Goal: Task Accomplishment & Management: Manage account settings

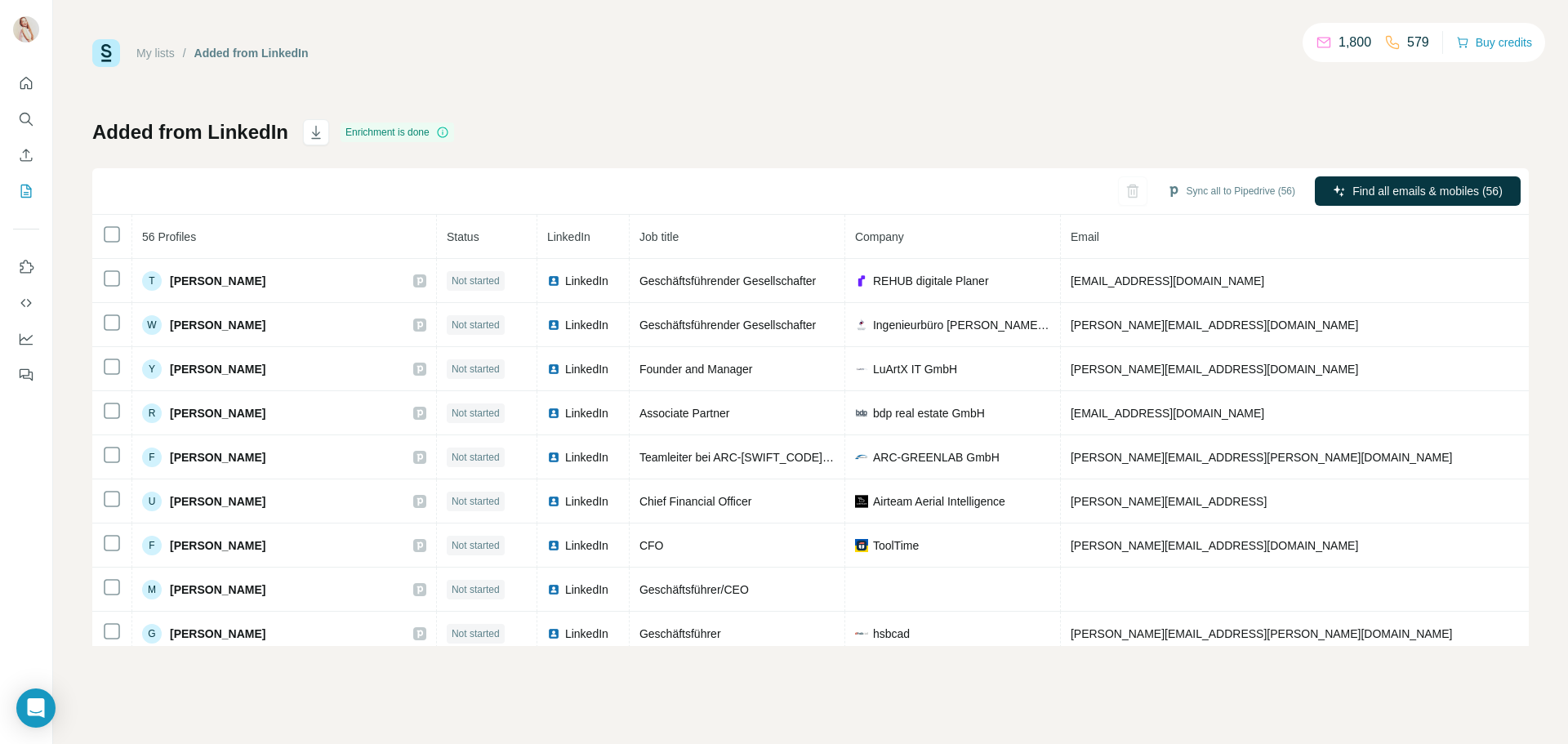
scroll to position [1846, 0]
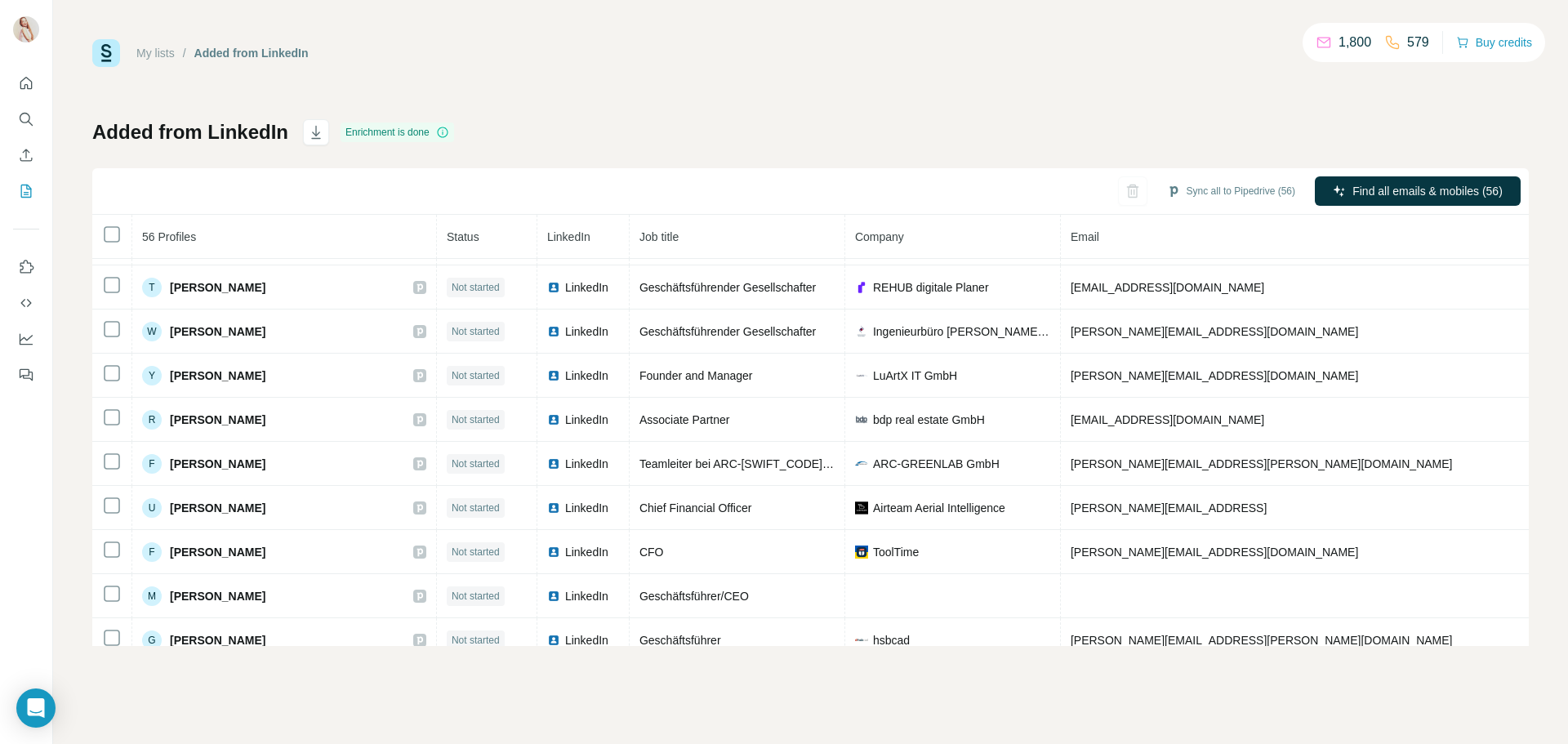
click at [1222, 87] on div "My lists / Added from LinkedIn 1,800 579 Buy credits Added from LinkedIn Enrich…" at bounding box center [810, 342] width 1436 height 607
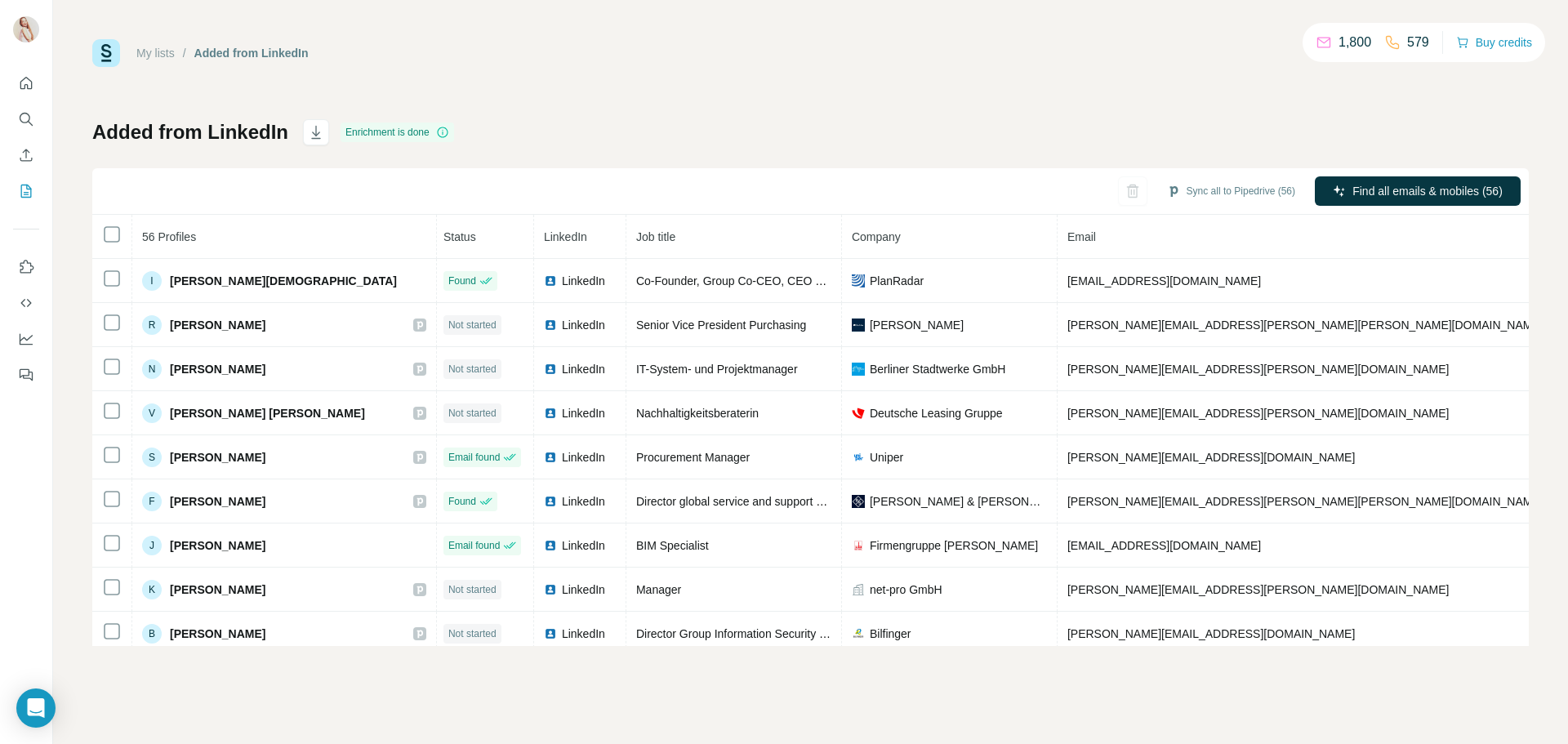
scroll to position [0, 0]
click at [24, 195] on icon "My lists" at bounding box center [27, 190] width 8 height 11
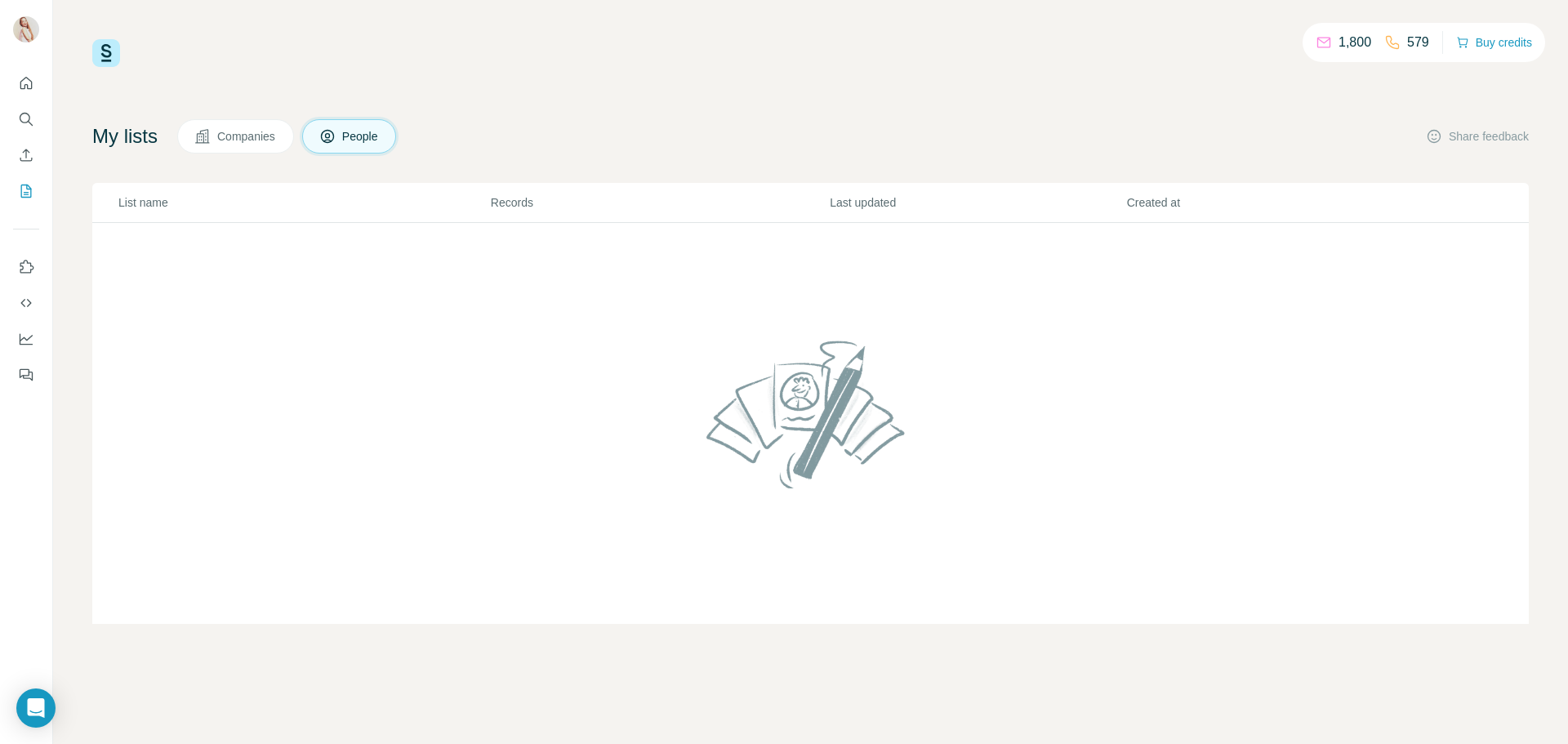
click at [240, 135] on span "Companies" at bounding box center [247, 136] width 60 height 16
click at [358, 134] on span "People" at bounding box center [362, 136] width 38 height 16
click at [141, 207] on p "List name" at bounding box center [303, 203] width 371 height 16
click at [31, 87] on icon "Quick start" at bounding box center [26, 83] width 16 height 16
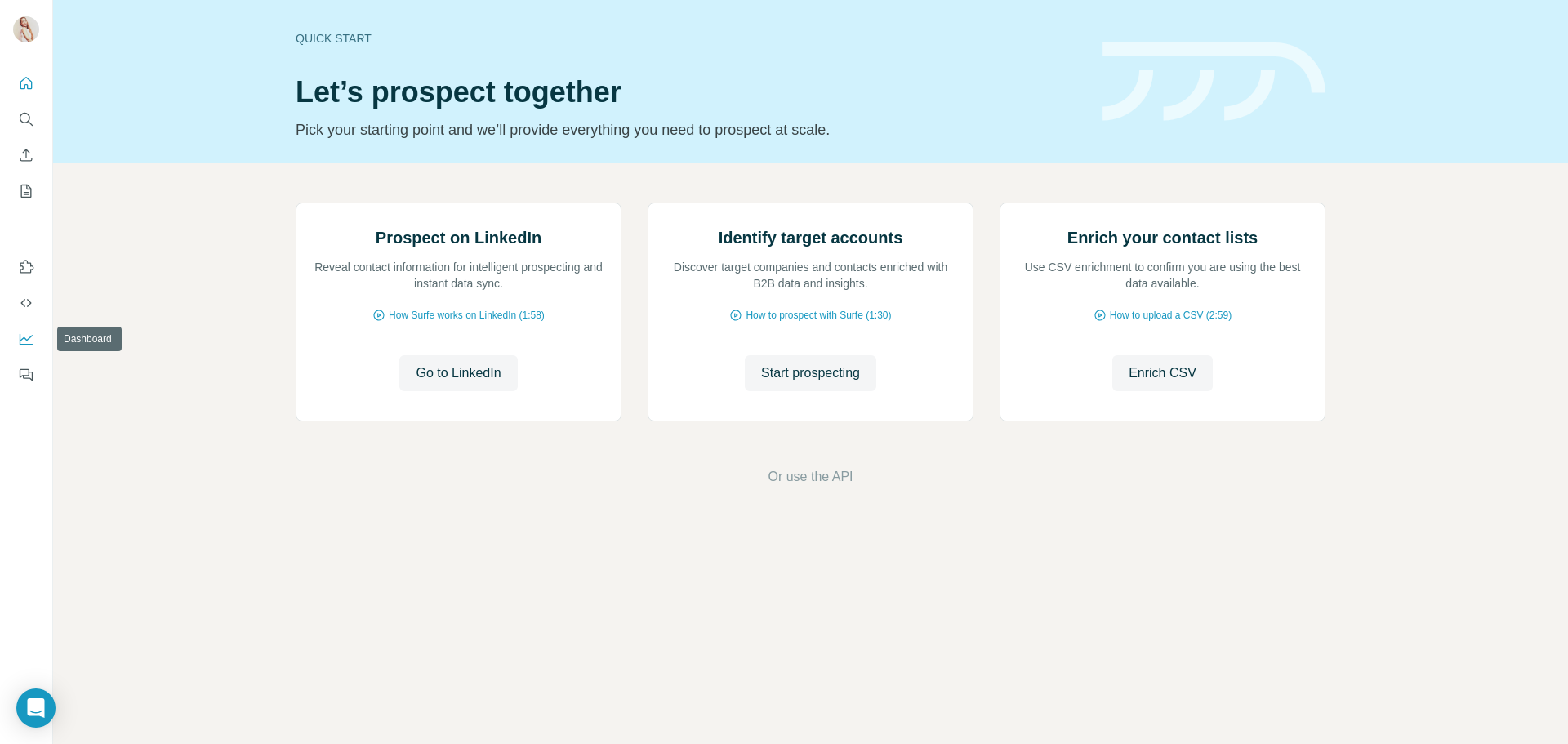
click at [26, 340] on icon "Dashboard" at bounding box center [26, 337] width 13 height 6
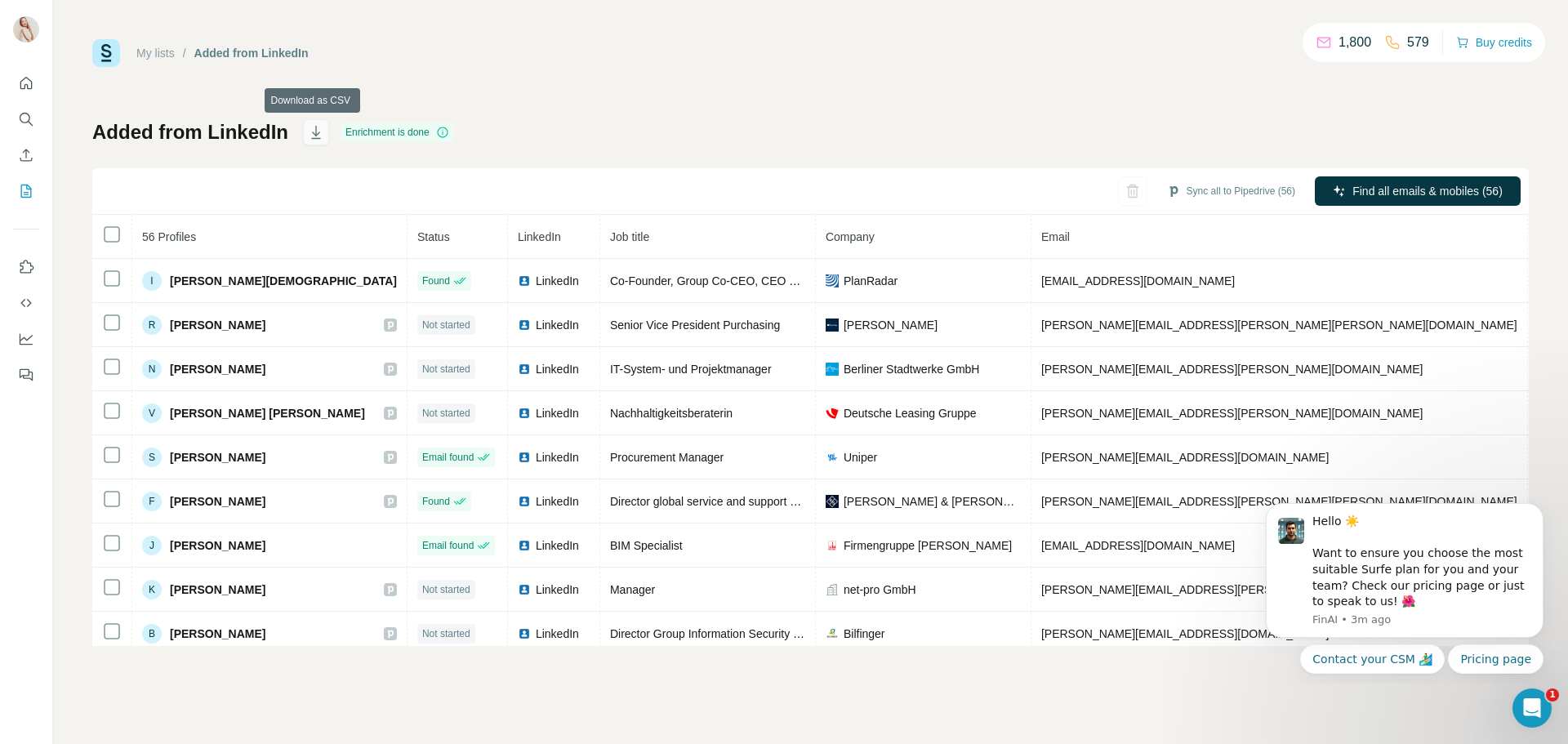
click at [319, 137] on icon "button" at bounding box center [316, 133] width 16 height 16
click at [1540, 509] on icon "Dismiss notification" at bounding box center [1538, 509] width 5 height 5
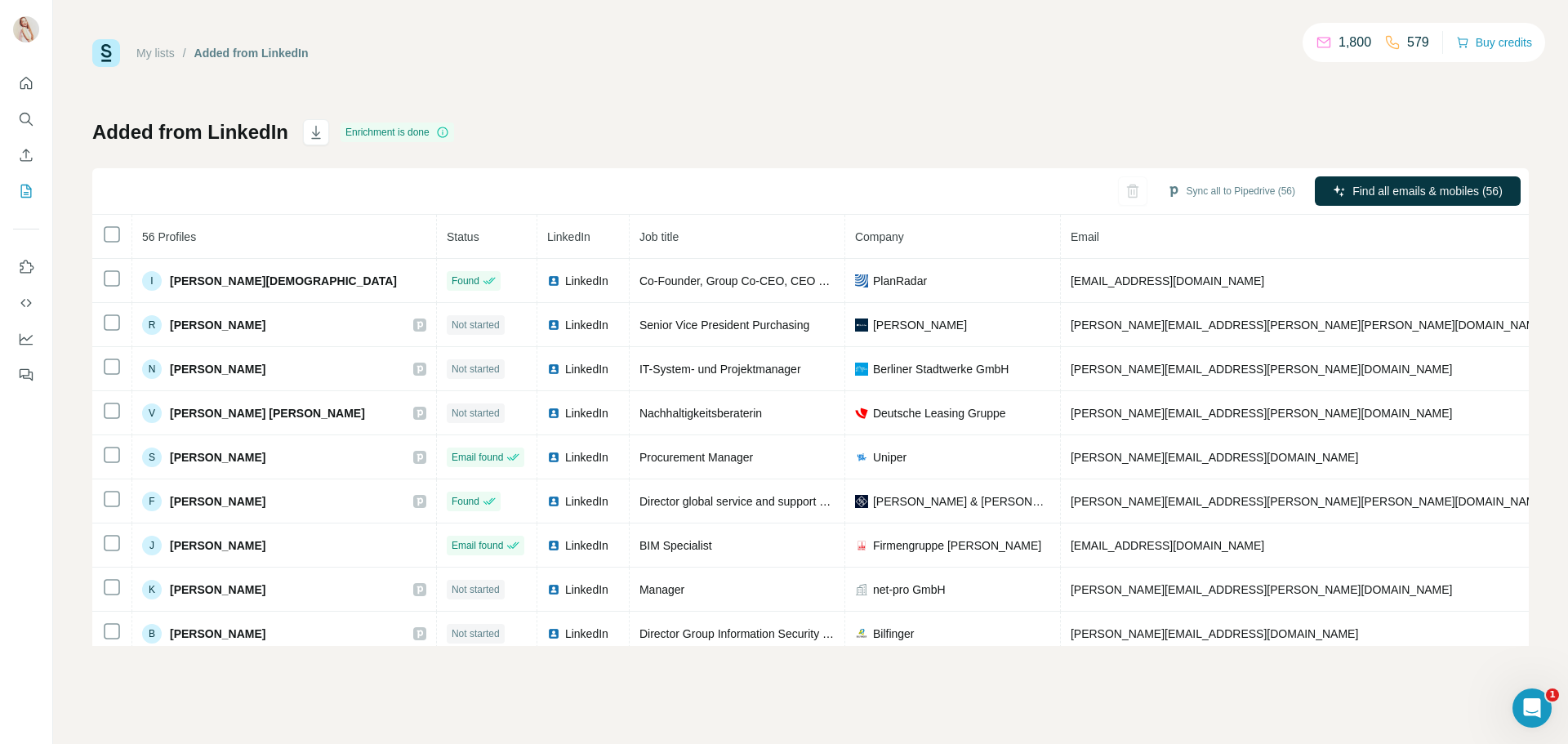
click at [94, 133] on h1 "Added from LinkedIn" at bounding box center [189, 132] width 196 height 26
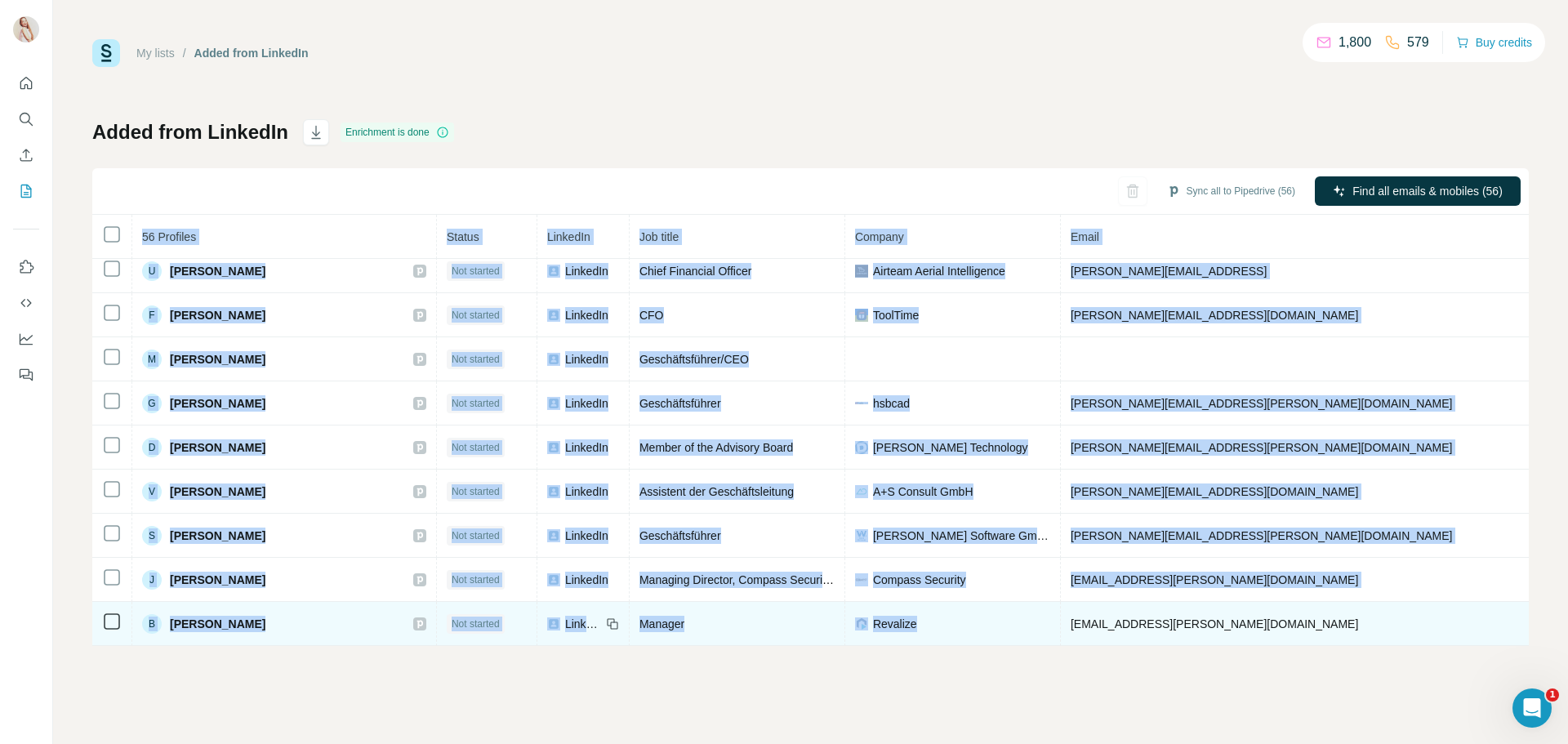
scroll to position [2091, 0]
drag, startPoint x: 142, startPoint y: 233, endPoint x: 1376, endPoint y: 621, distance: 1293.6
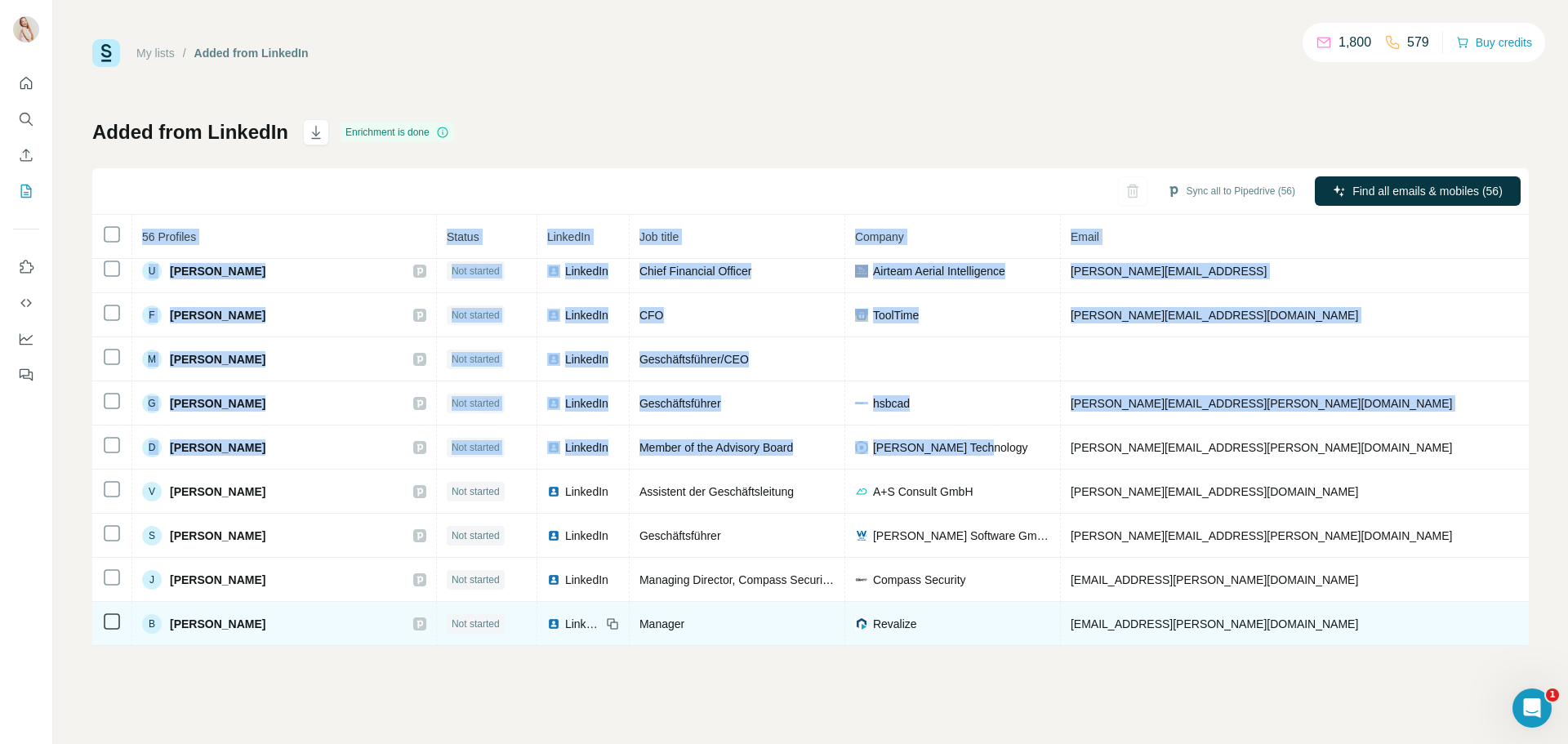
drag, startPoint x: 142, startPoint y: 231, endPoint x: 1453, endPoint y: 610, distance: 1364.7
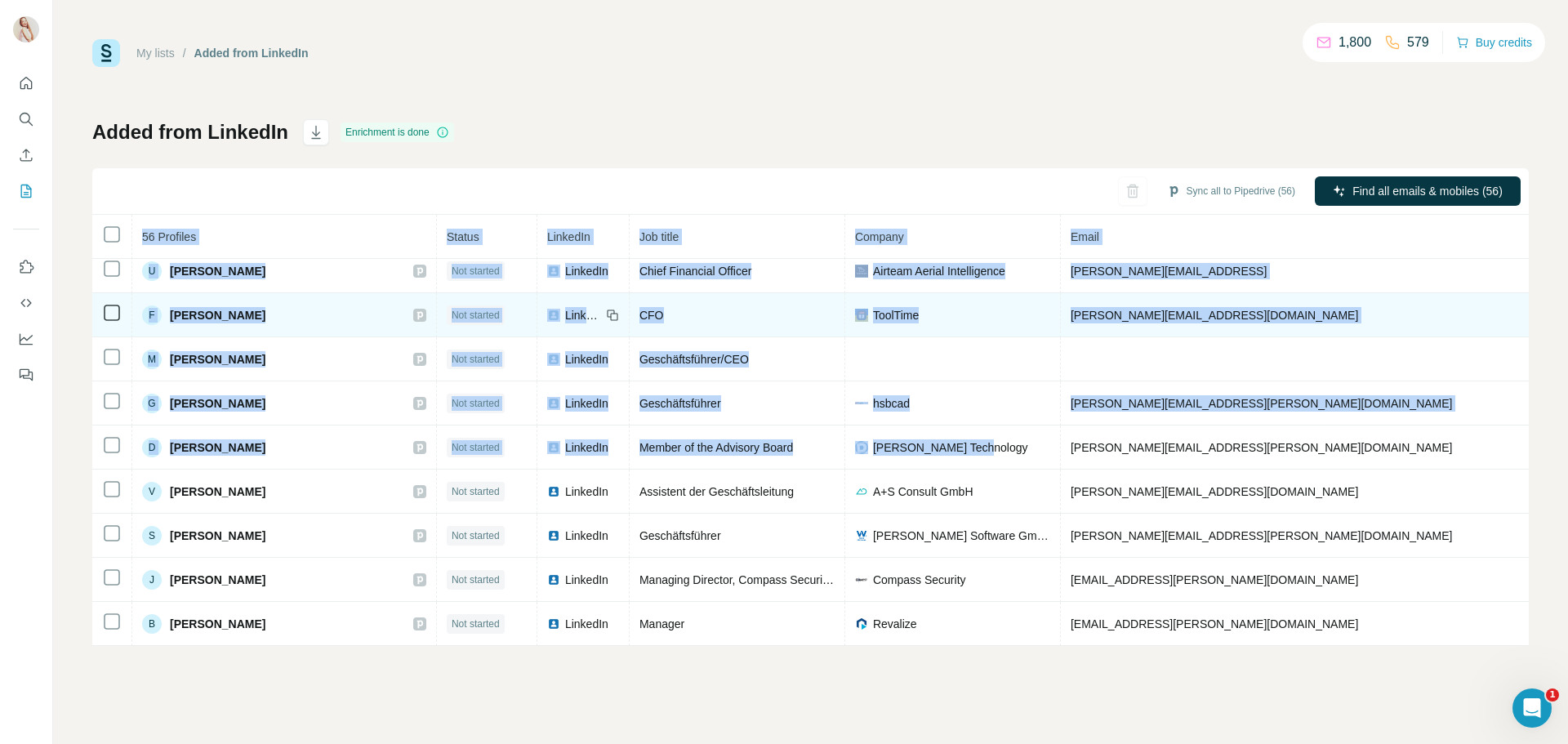
copy table "30 Loremips Dolors AmetcoNs Adi elits Doeiusm Tempo Incidi Utlabor etdolor Magn…"
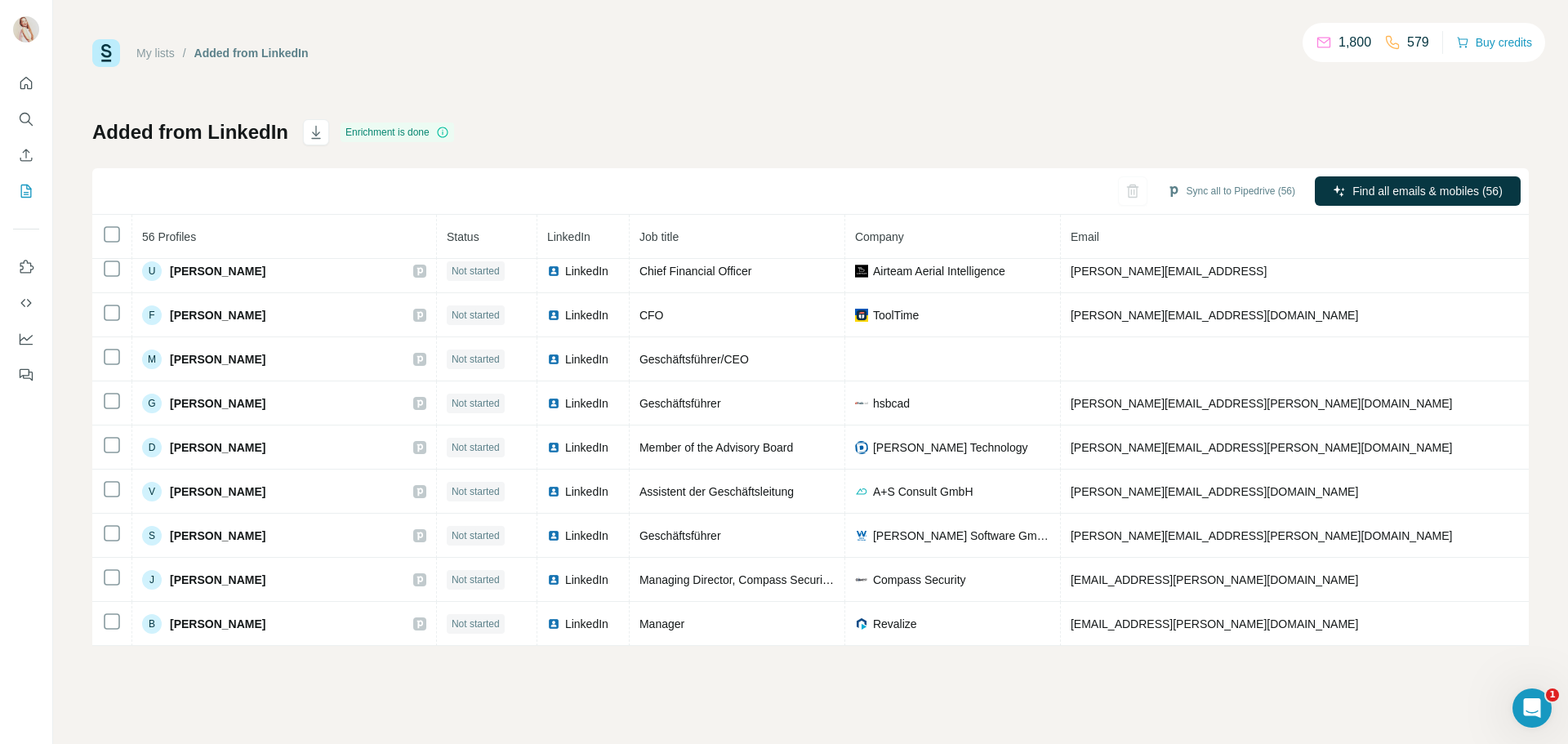
click at [276, 684] on div "My lists / Added from LinkedIn 1,800 579 Buy credits Added from LinkedIn Enrich…" at bounding box center [811, 372] width 1515 height 744
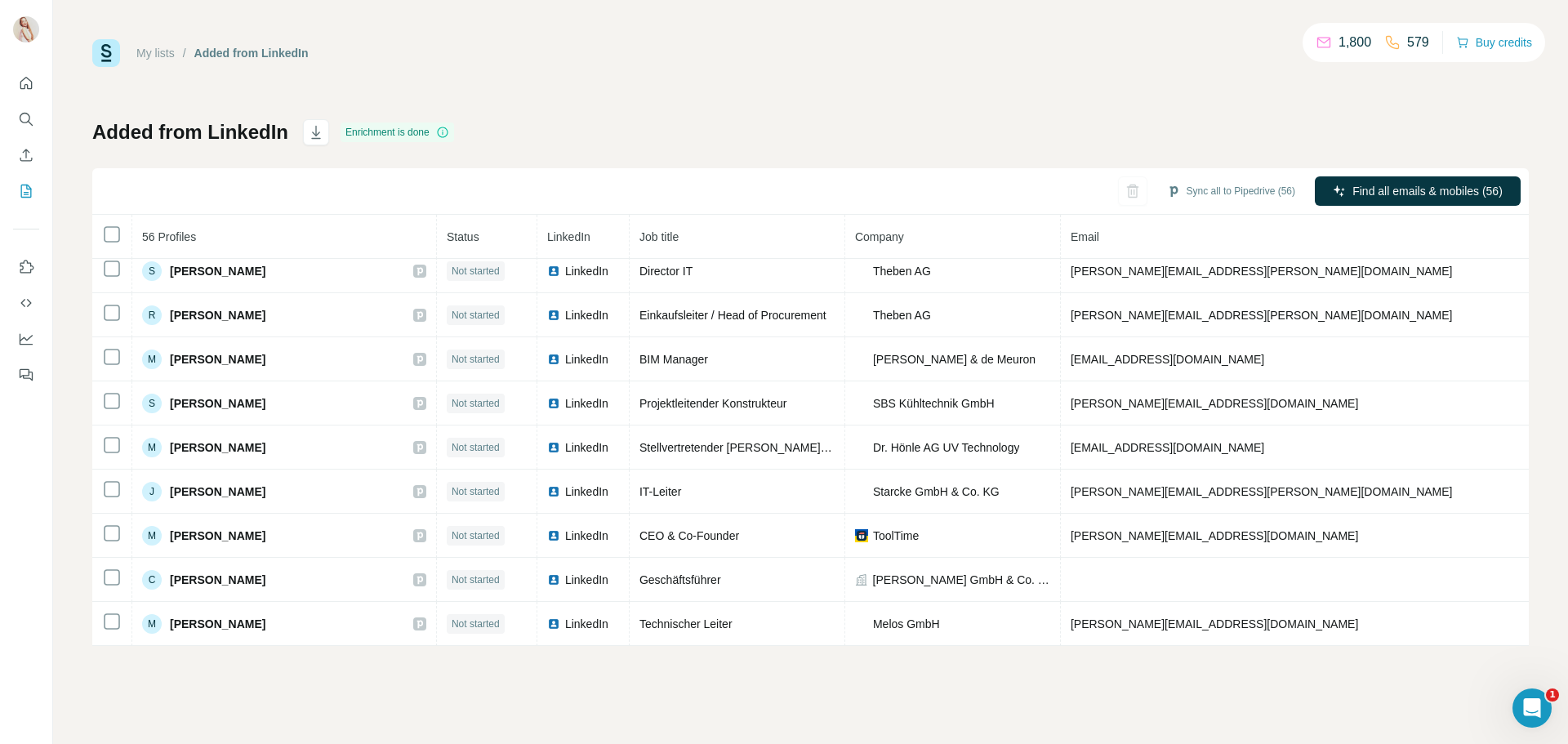
scroll to position [0, 0]
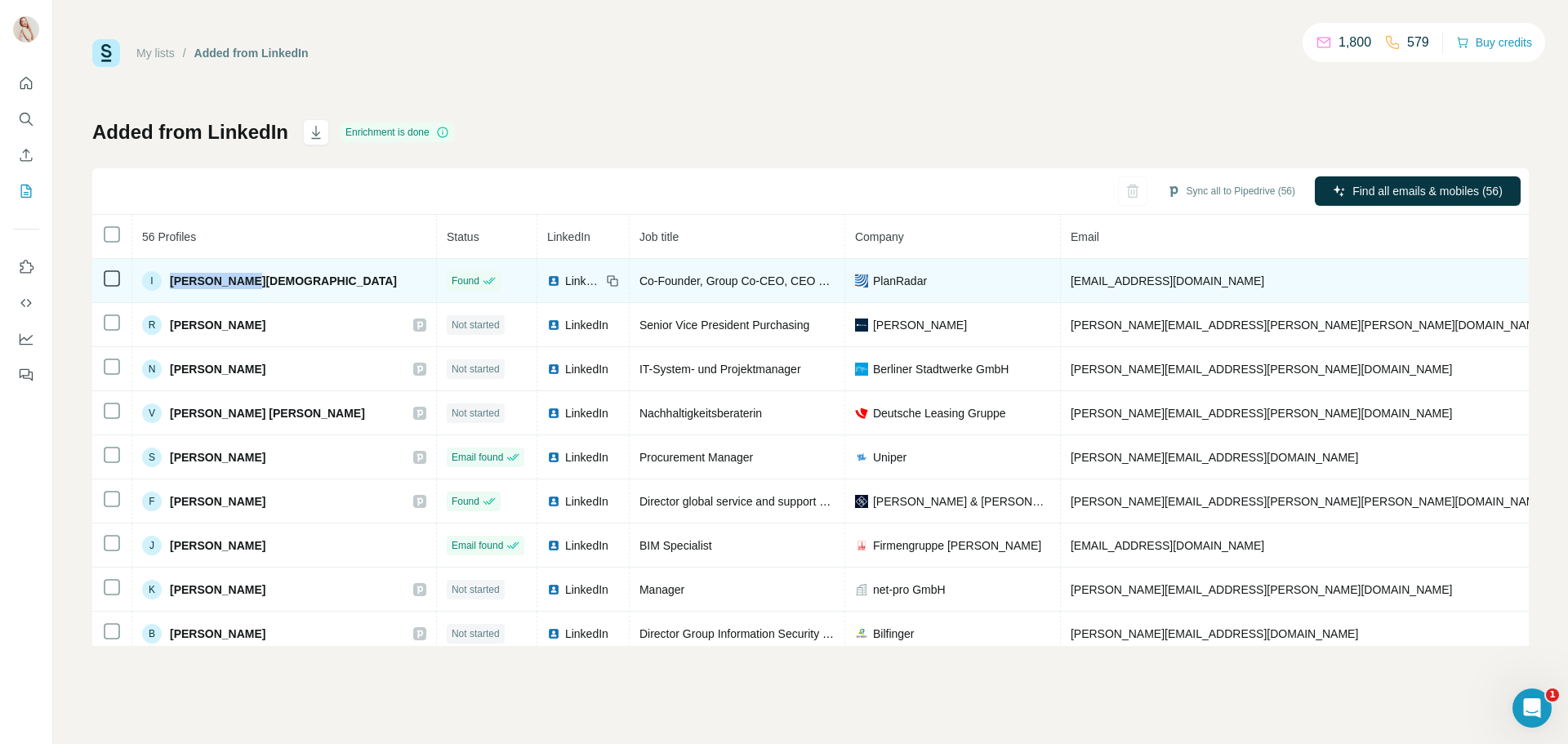
drag, startPoint x: 250, startPoint y: 281, endPoint x: 166, endPoint y: 291, distance: 84.6
click at [166, 291] on td "I [PERSON_NAME]" at bounding box center [285, 280] width 305 height 44
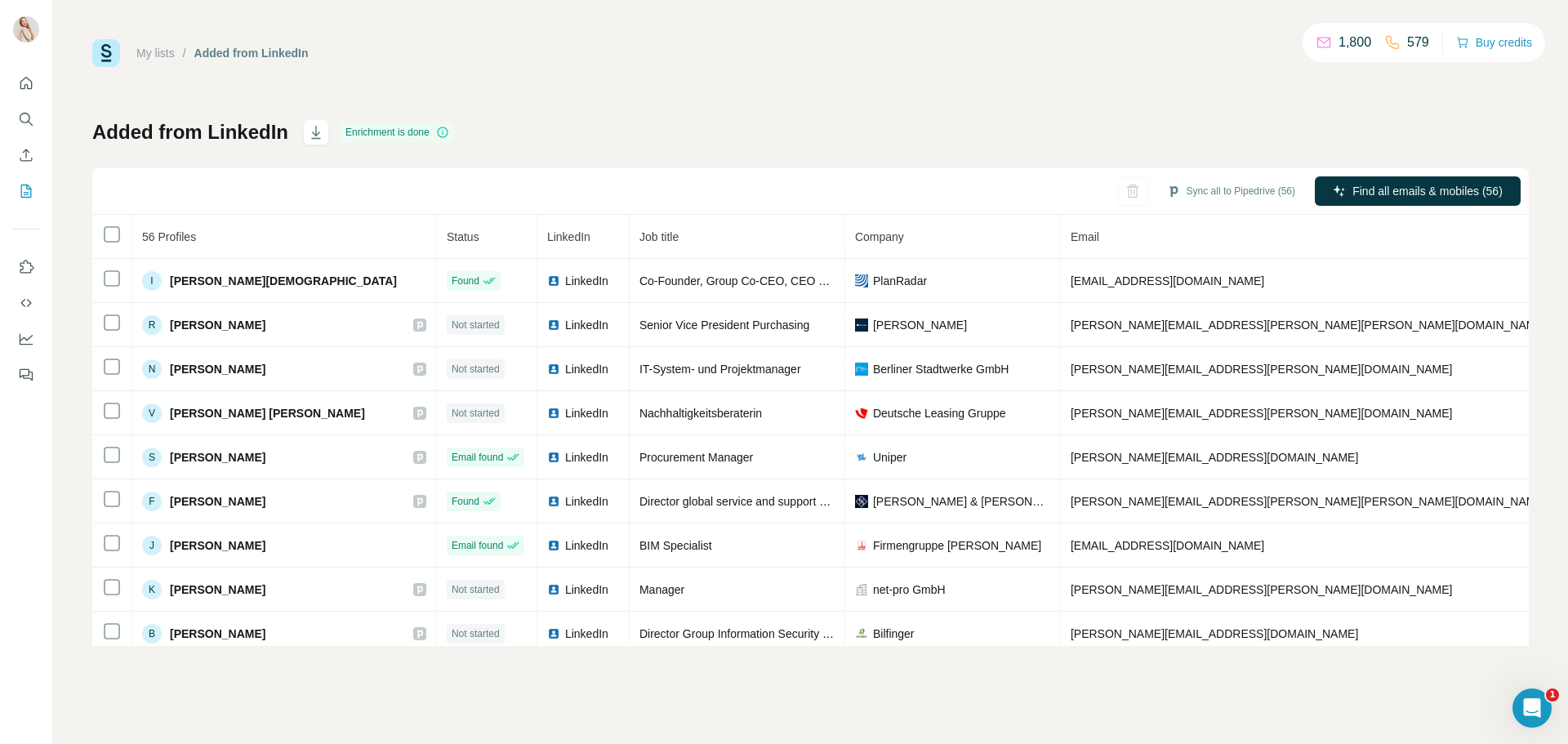
click at [247, 194] on div "Sync all to Pipedrive (56) Find all emails & mobiles (56)" at bounding box center [810, 192] width 1436 height 47
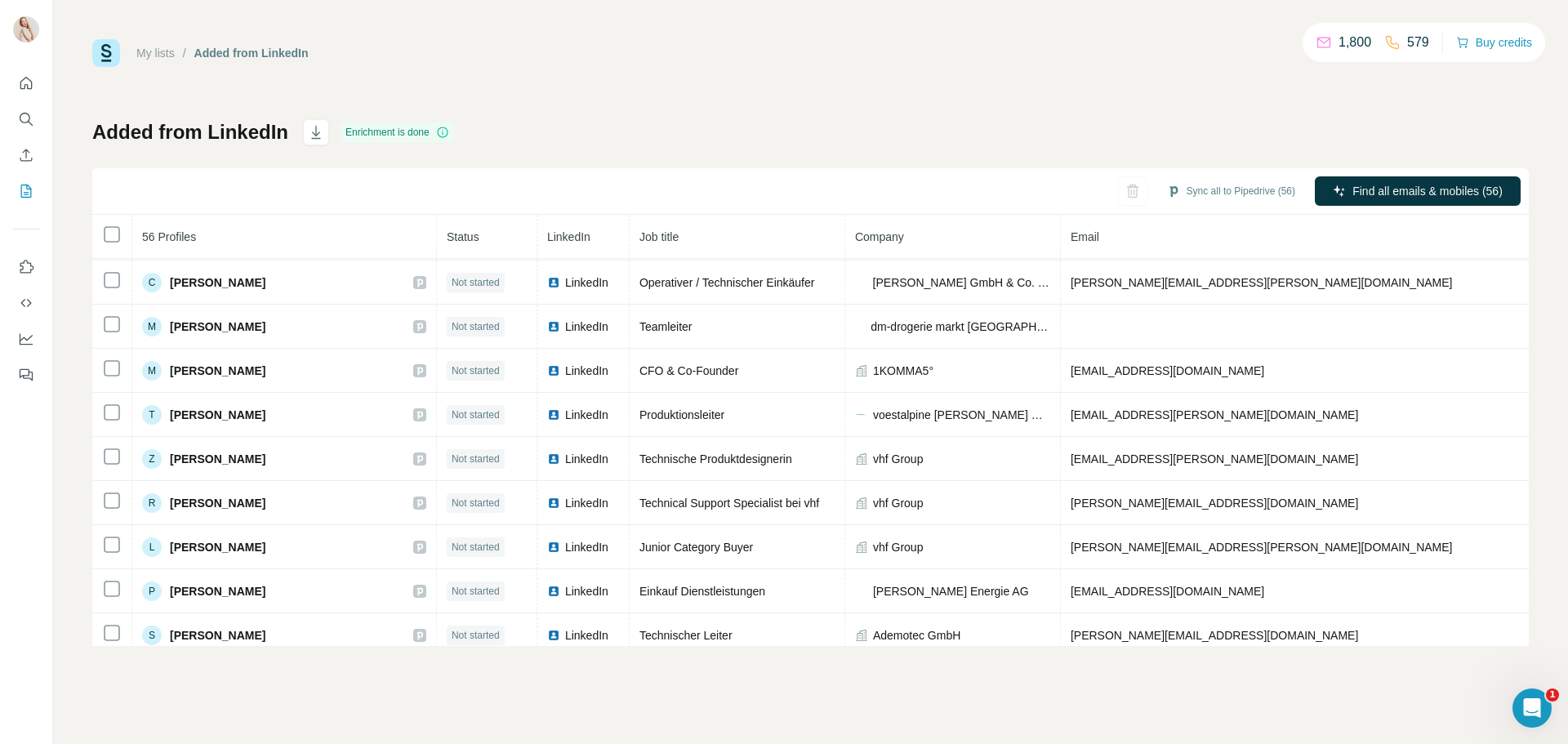
scroll to position [1062, 0]
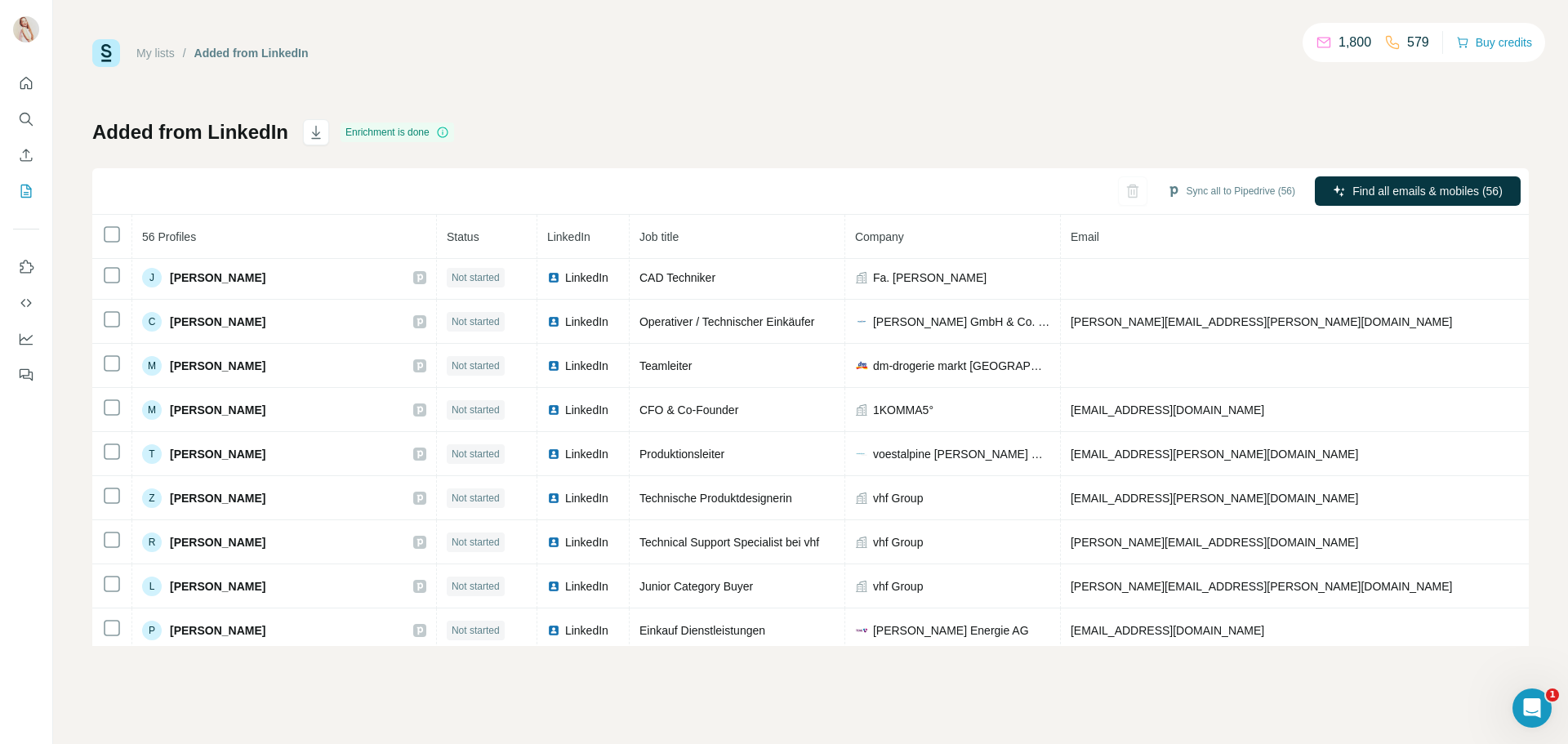
click at [147, 707] on div "My lists / Added from LinkedIn 1,800 579 Buy credits Added from LinkedIn Enrich…" at bounding box center [811, 372] width 1515 height 744
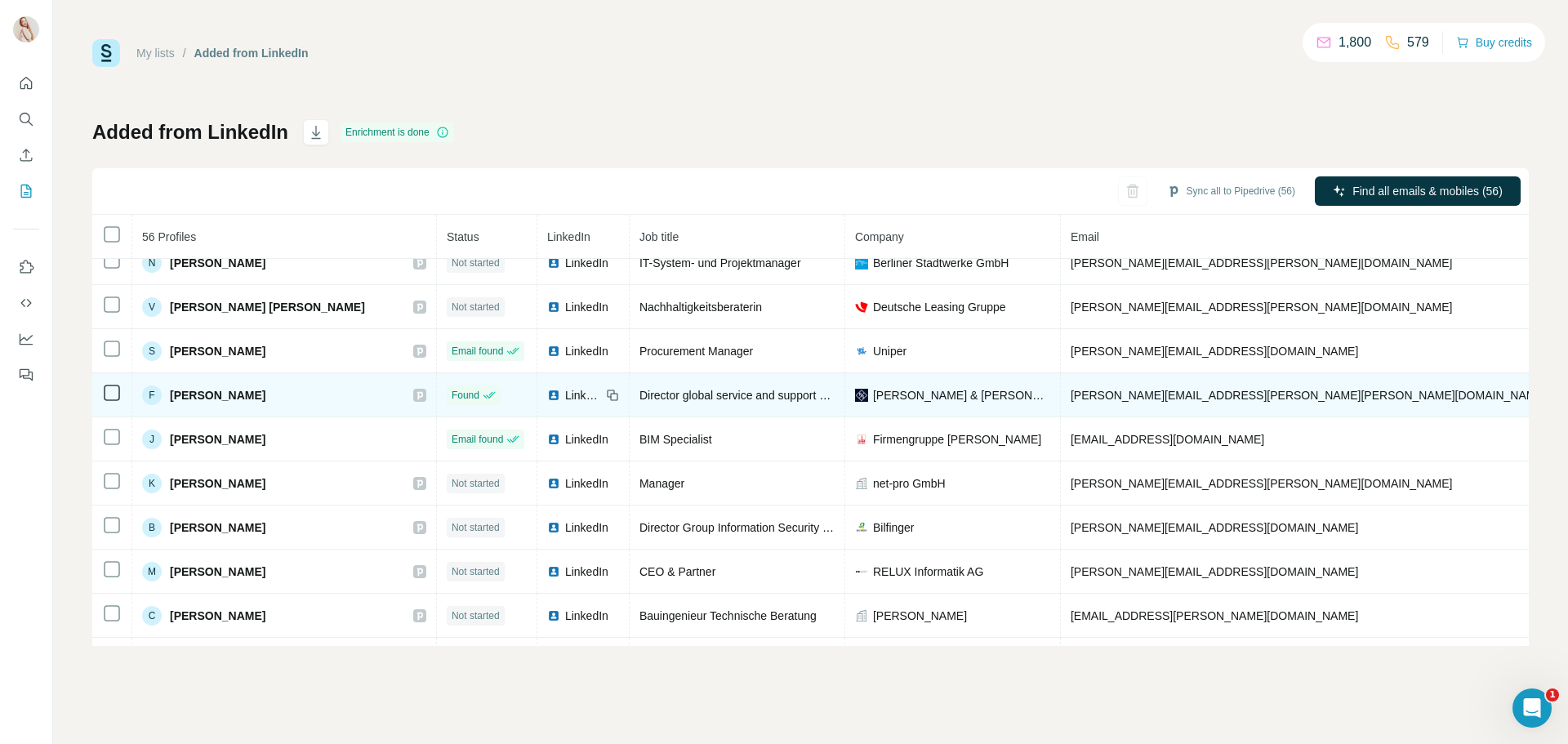
scroll to position [0, 0]
